Goal: Task Accomplishment & Management: Use online tool/utility

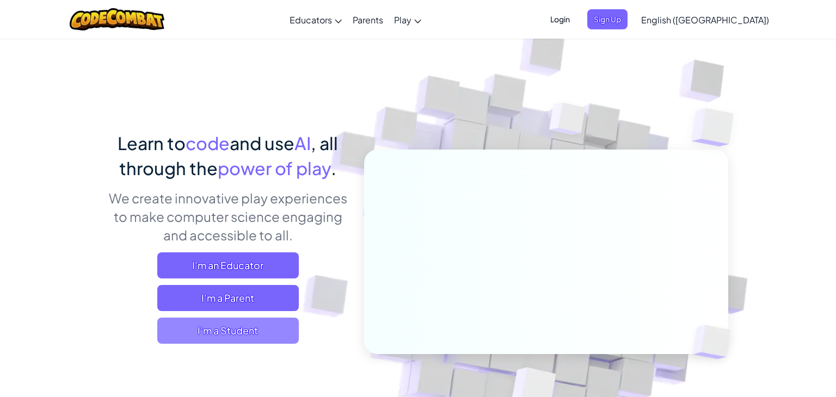
click at [248, 336] on span "I'm a Student" at bounding box center [228, 331] width 142 height 26
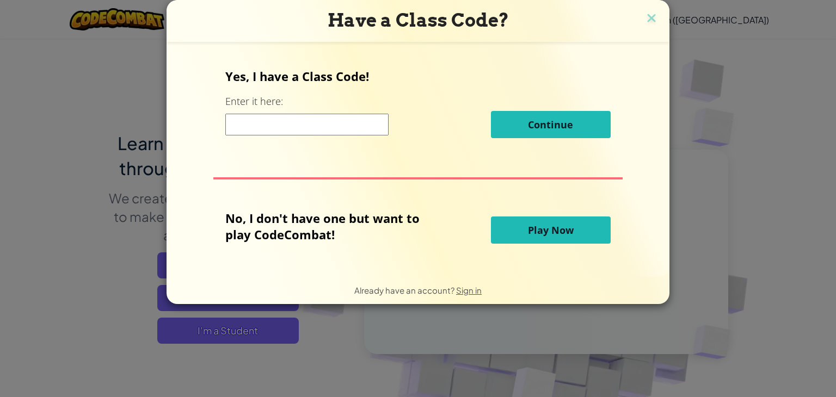
click at [328, 122] on input at bounding box center [306, 125] width 163 height 22
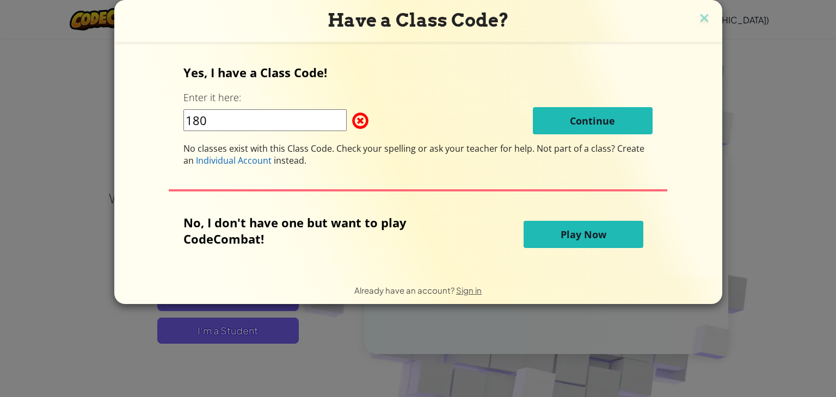
click at [321, 111] on input "180" at bounding box center [264, 120] width 163 height 22
type input "1"
type input "1803197"
click at [562, 236] on span "Play Now" at bounding box center [584, 234] width 46 height 13
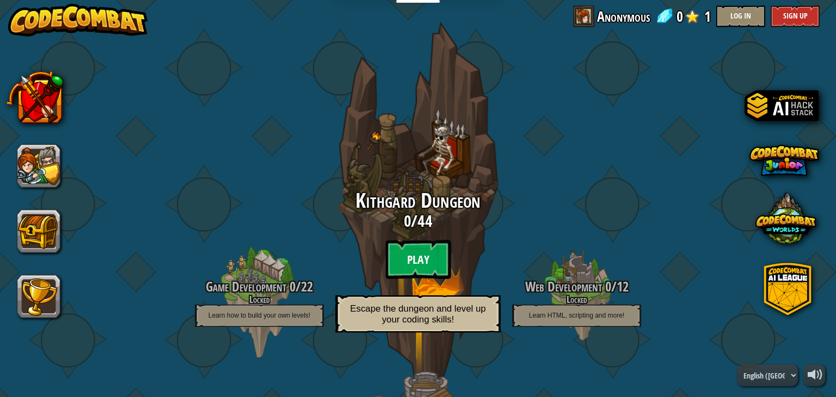
click at [419, 256] on btn "Play" at bounding box center [417, 259] width 65 height 39
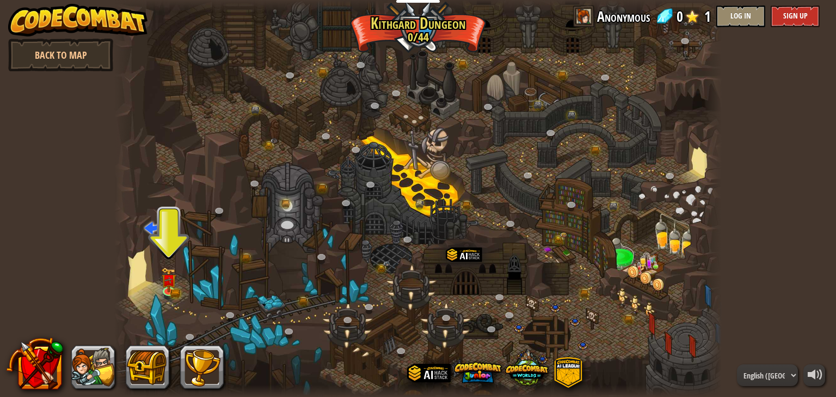
click at [419, 256] on div at bounding box center [418, 198] width 608 height 397
click at [170, 289] on img at bounding box center [168, 273] width 15 height 33
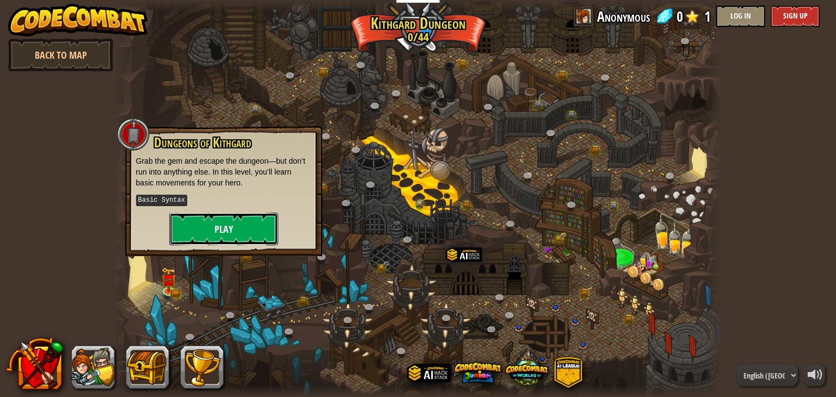
click at [234, 223] on button "Play" at bounding box center [223, 229] width 109 height 33
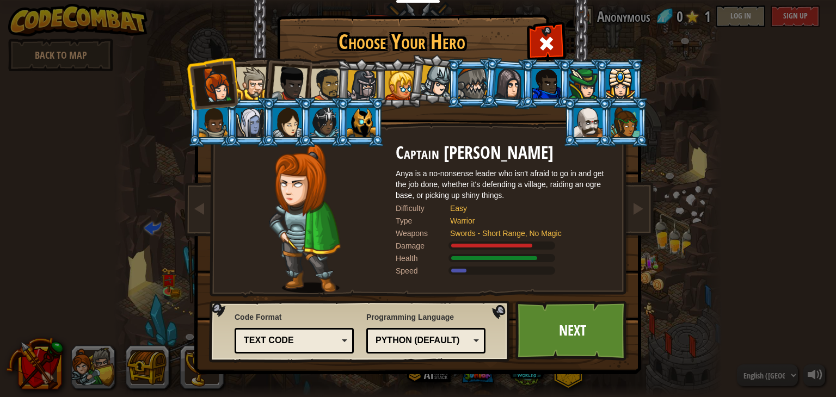
click at [637, 127] on div at bounding box center [625, 122] width 28 height 29
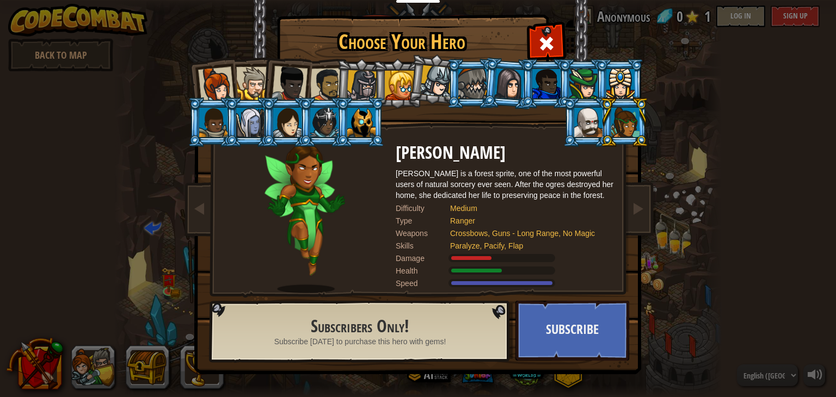
click at [235, 76] on li at bounding box center [212, 83] width 53 height 53
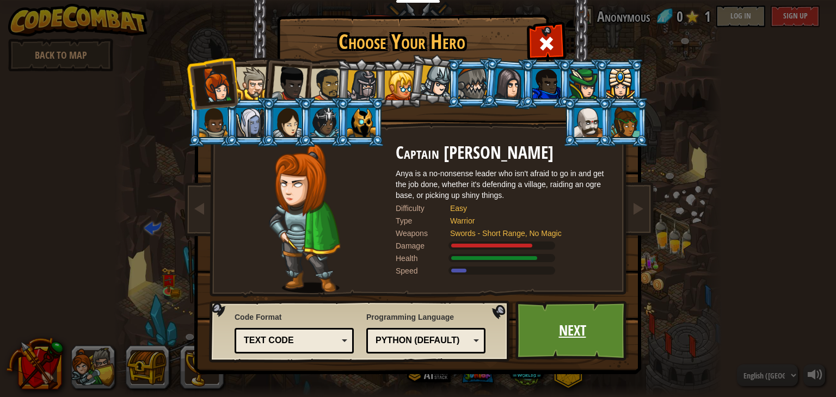
click at [563, 347] on link "Next" at bounding box center [573, 331] width 114 height 60
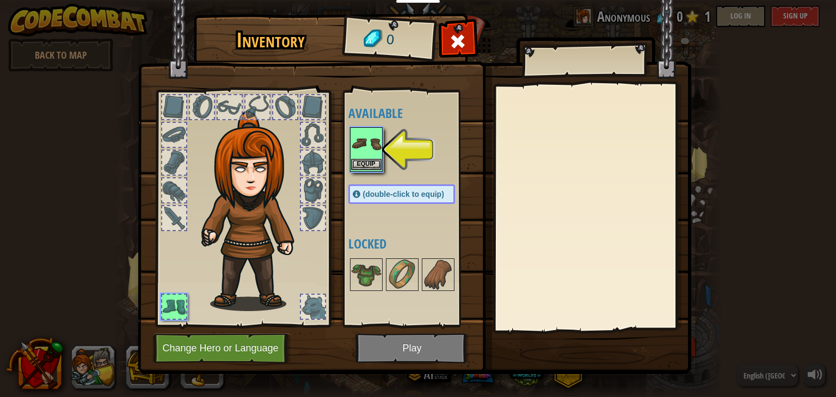
click at [358, 151] on img at bounding box center [366, 143] width 30 height 30
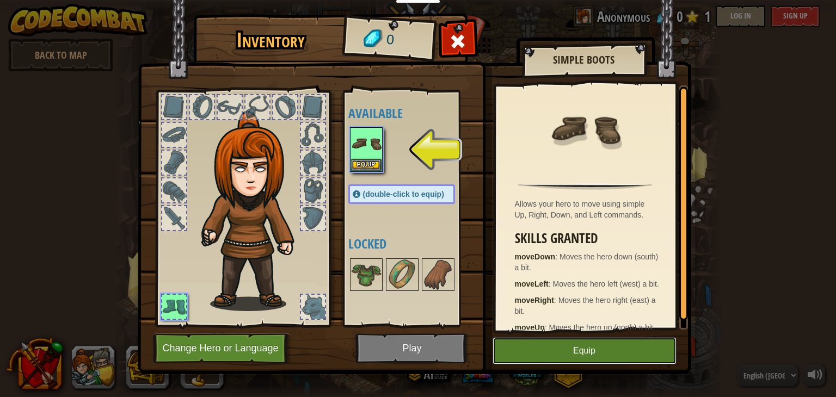
click at [537, 354] on button "Equip" at bounding box center [585, 351] width 184 height 27
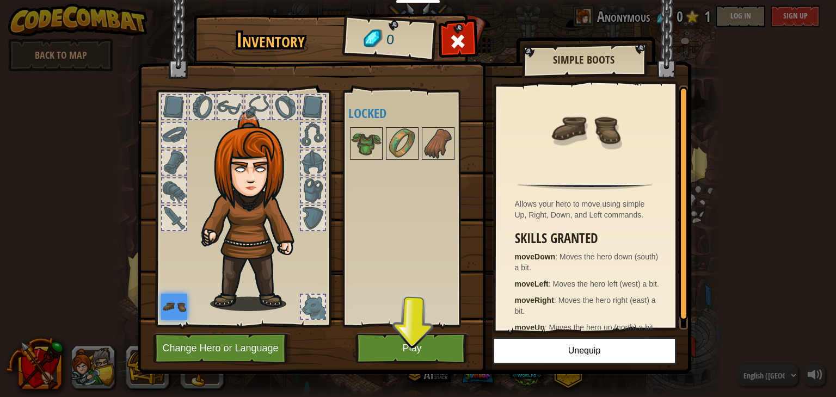
drag, startPoint x: 336, startPoint y: 304, endPoint x: 246, endPoint y: 169, distance: 162.8
click at [246, 169] on div "Inventory 0 Available Equip (double-click to equip) Locked Simple Boots Allows …" at bounding box center [419, 195] width 554 height 359
click at [241, 352] on button "Change Hero or Language" at bounding box center [222, 349] width 138 height 30
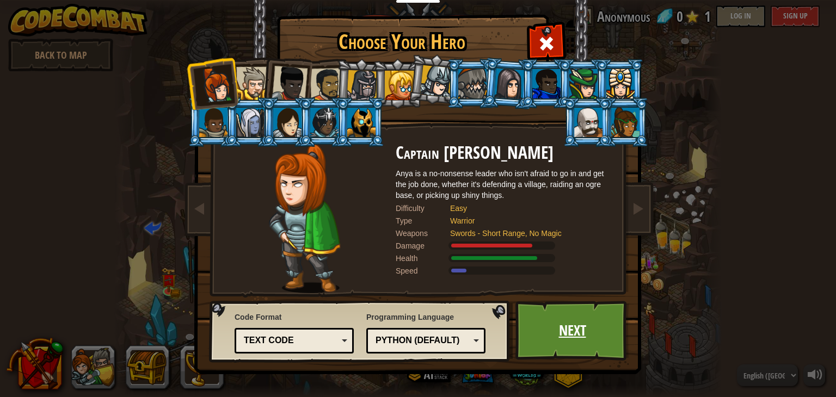
click at [573, 342] on link "Next" at bounding box center [573, 331] width 114 height 60
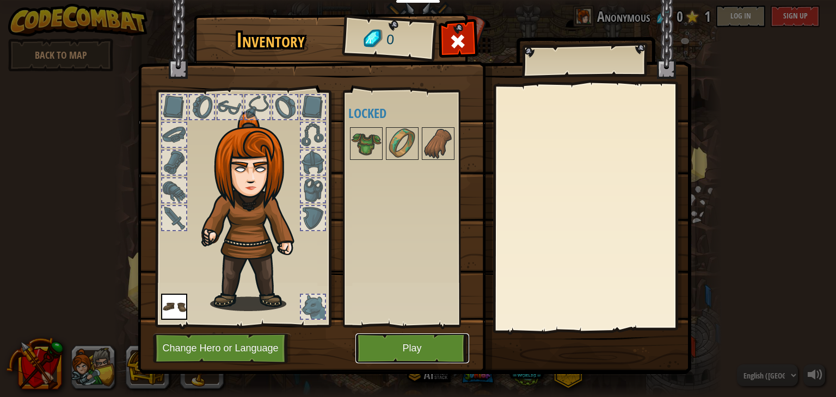
click at [402, 354] on button "Play" at bounding box center [413, 349] width 114 height 30
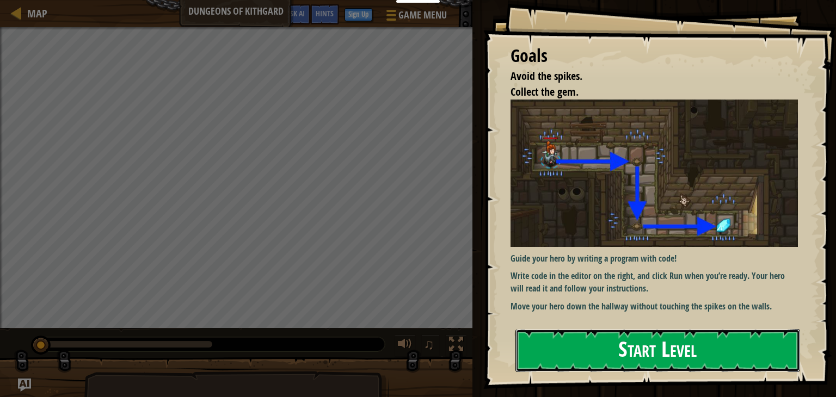
click at [643, 353] on button "Start Level" at bounding box center [658, 350] width 285 height 43
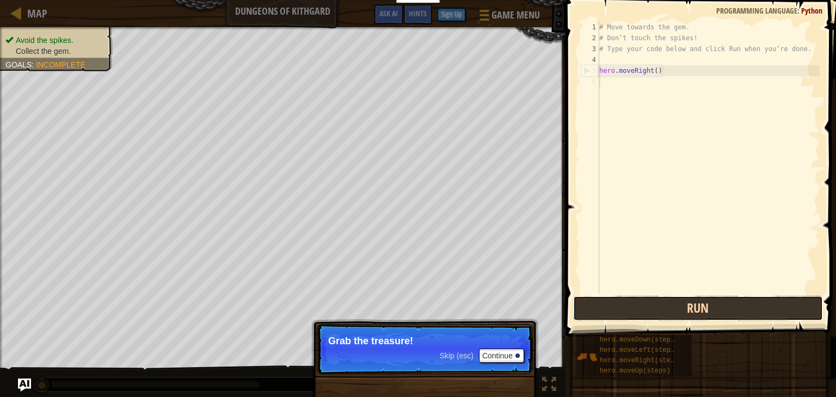
click at [675, 313] on button "Run" at bounding box center [698, 308] width 250 height 25
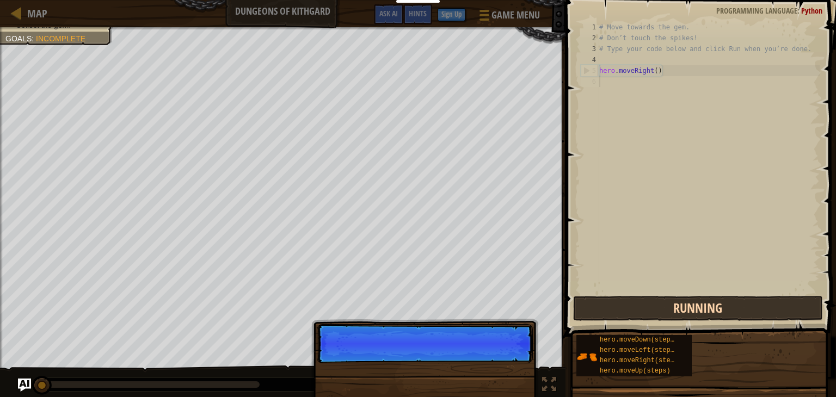
scroll to position [5, 0]
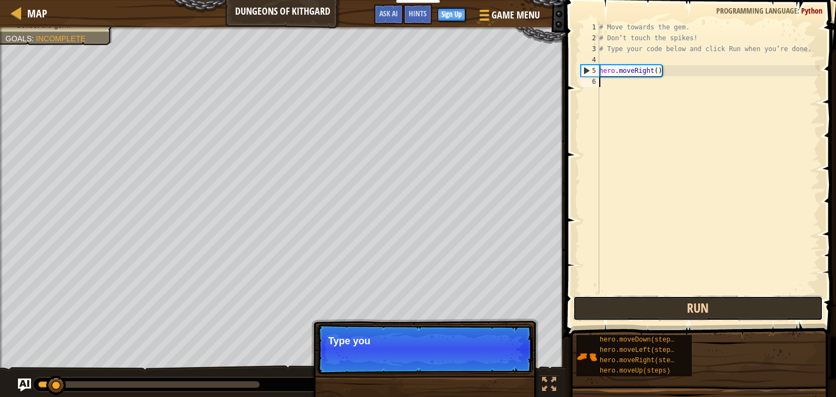
click at [623, 321] on button "Run" at bounding box center [698, 308] width 250 height 25
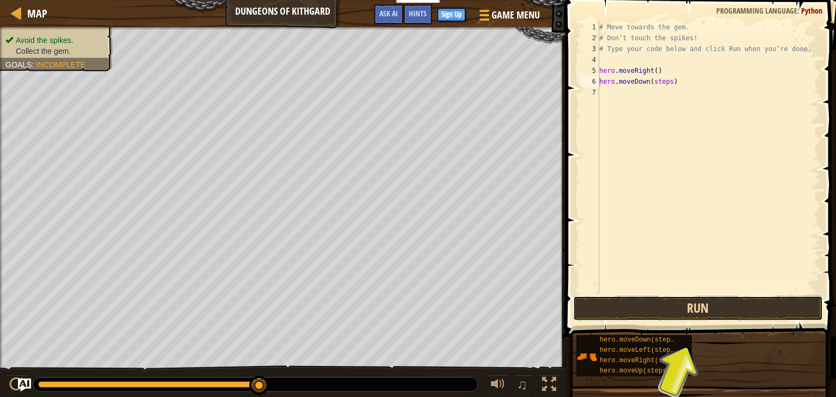
click at [687, 318] on button "Run" at bounding box center [698, 308] width 250 height 25
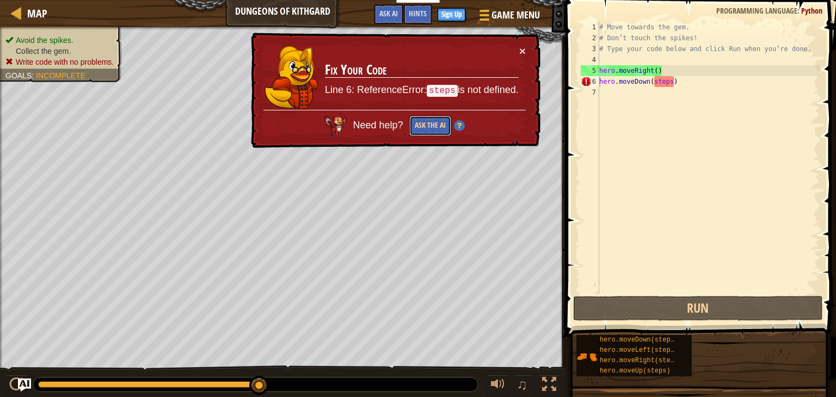
click at [428, 123] on button "Ask the AI" at bounding box center [430, 126] width 42 height 20
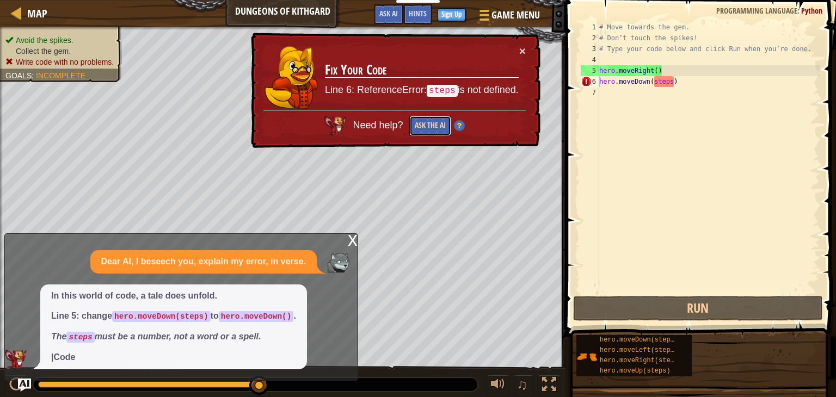
click at [428, 123] on button "Ask the AI" at bounding box center [430, 126] width 42 height 20
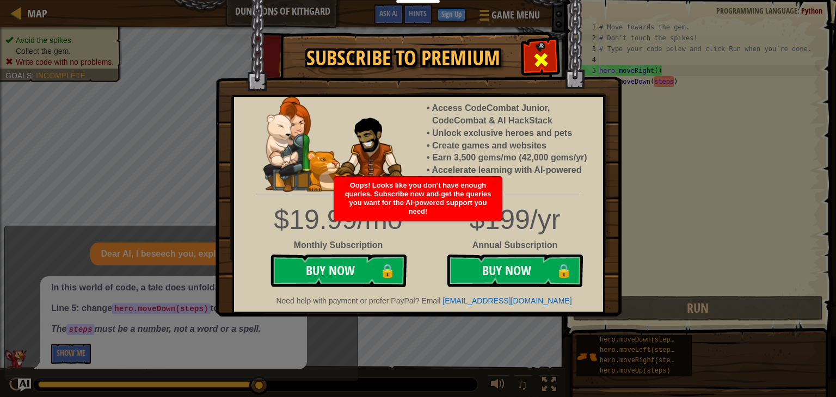
click at [537, 70] on div at bounding box center [541, 58] width 34 height 34
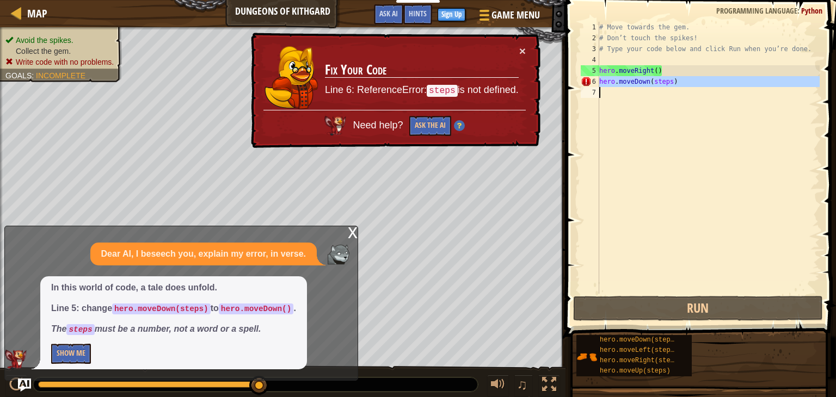
drag, startPoint x: 589, startPoint y: 78, endPoint x: 586, endPoint y: 116, distance: 38.2
type textarea "hero.moveDown(steps)"
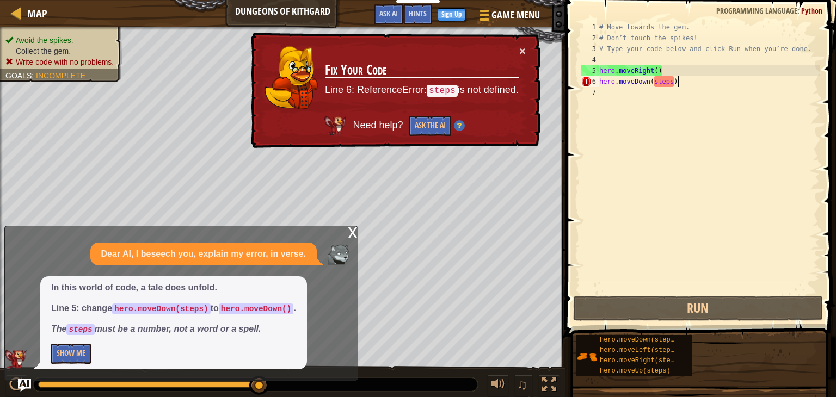
click at [715, 81] on div "# Move towards the gem. # Don’t touch the spikes! # Type your code below and cl…" at bounding box center [708, 169] width 223 height 294
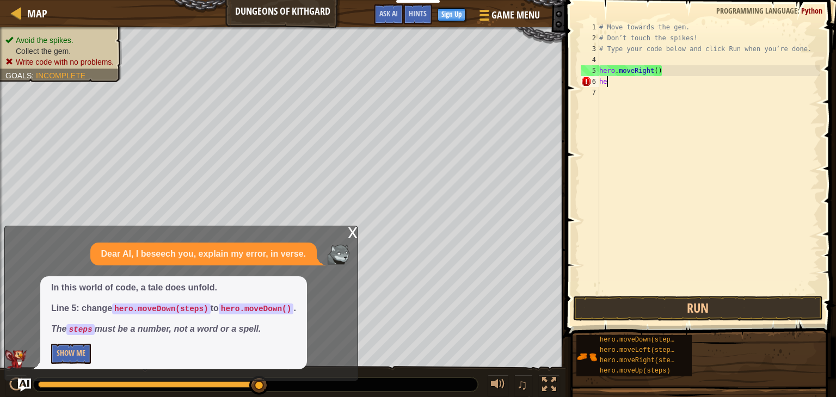
type textarea "h"
type textarea "hero"
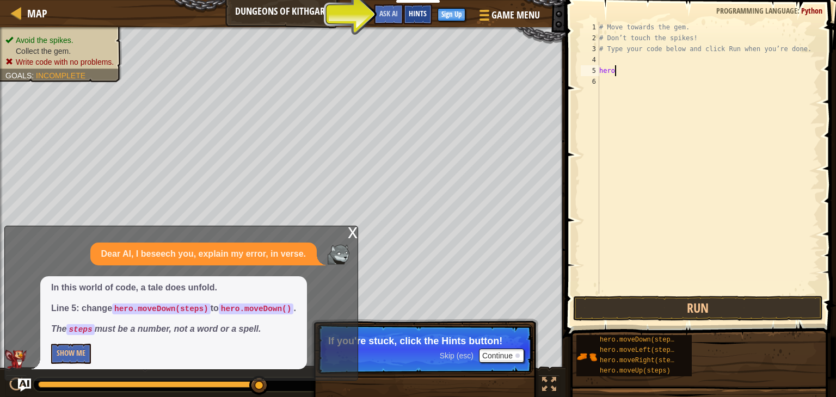
click at [427, 21] on div "Hints" at bounding box center [417, 14] width 29 height 20
